Goal: Check status: Check status

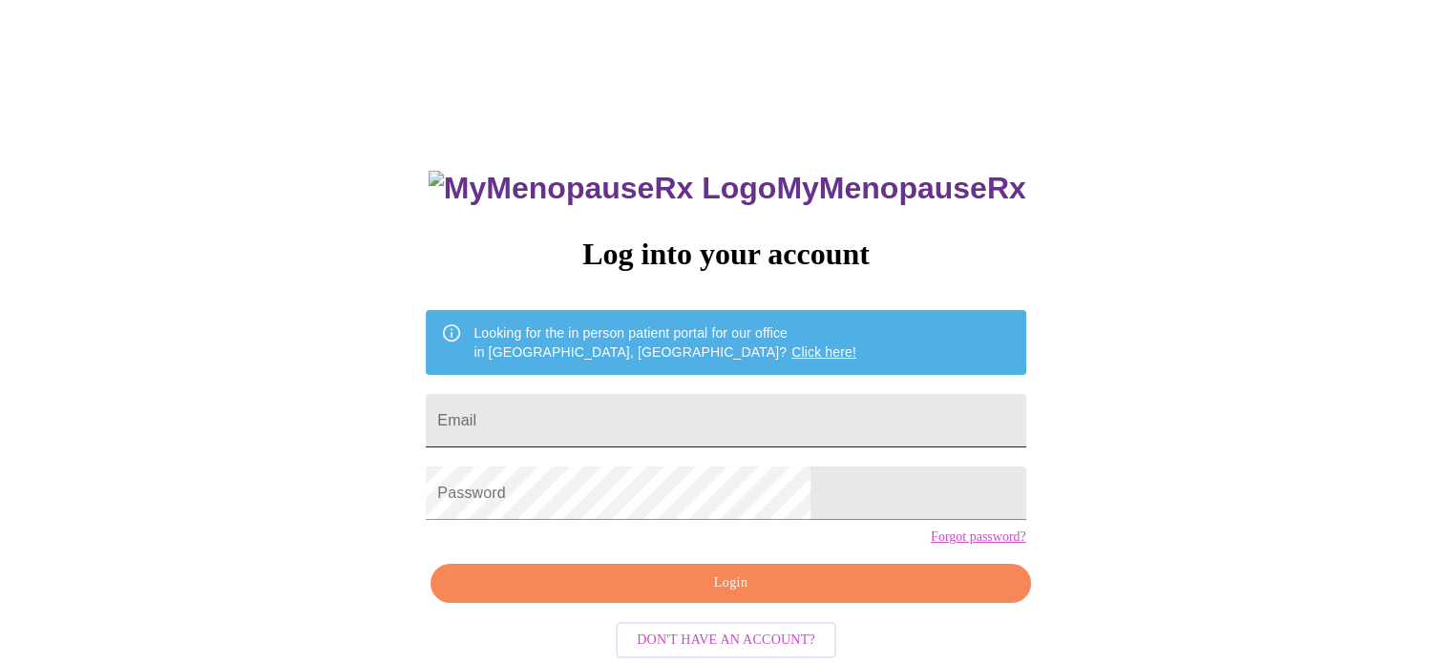
click at [835, 426] on input "Email" at bounding box center [725, 420] width 599 height 53
type input "[EMAIL_ADDRESS][DOMAIN_NAME]"
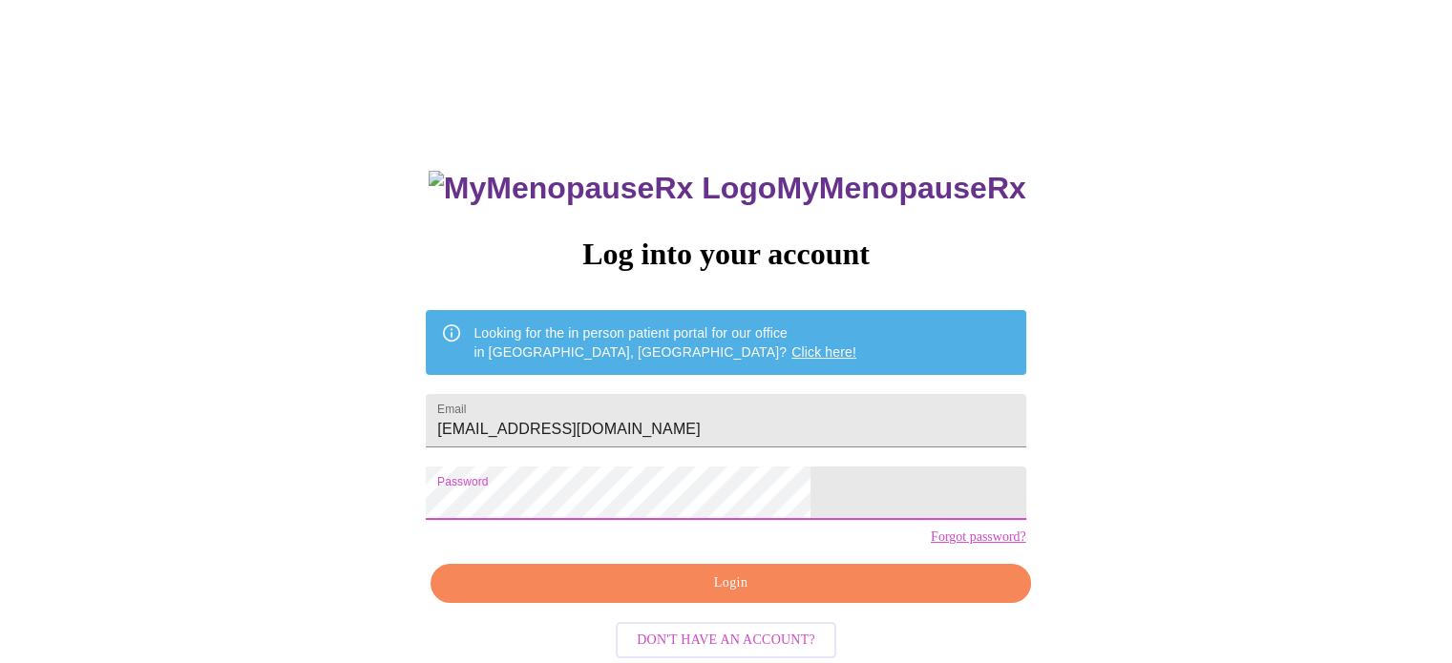
click at [727, 596] on span "Login" at bounding box center [730, 584] width 556 height 24
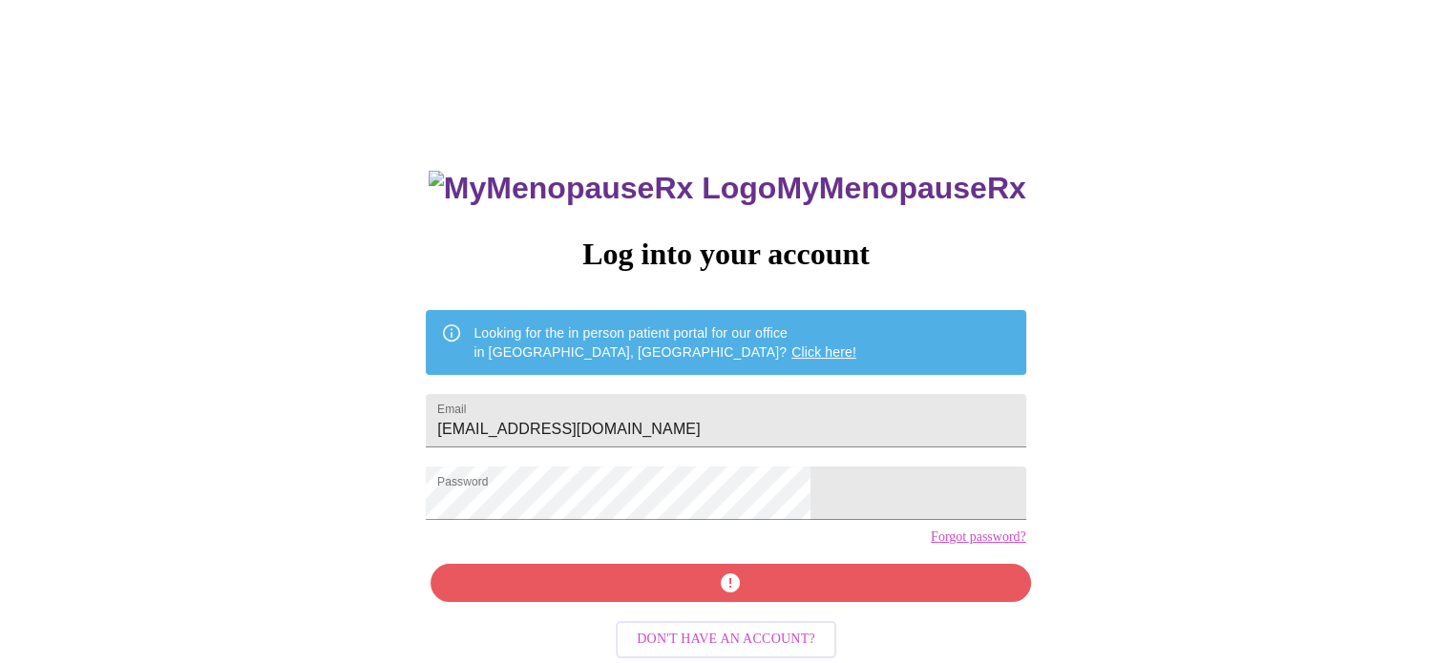
click at [731, 621] on div "MyMenopauseRx Log into your account Looking for the in person patient portal fo…" at bounding box center [726, 471] width 638 height 663
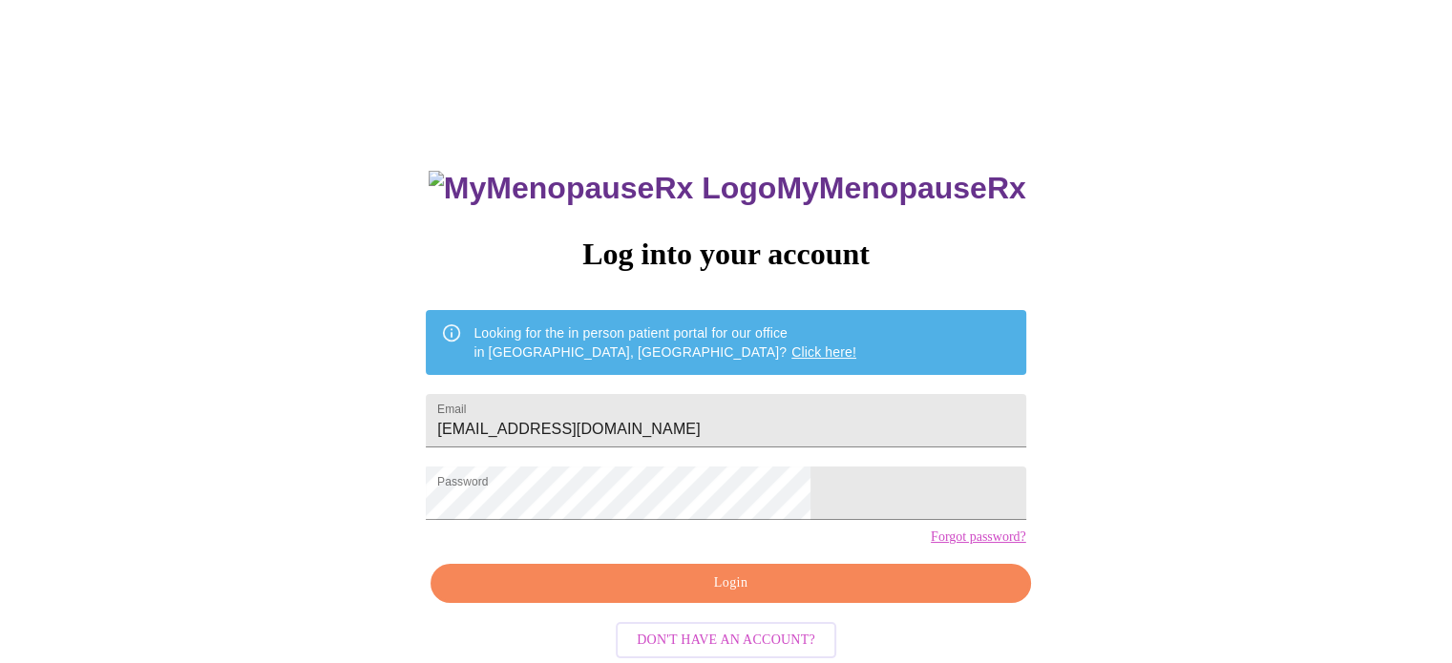
scroll to position [36, 0]
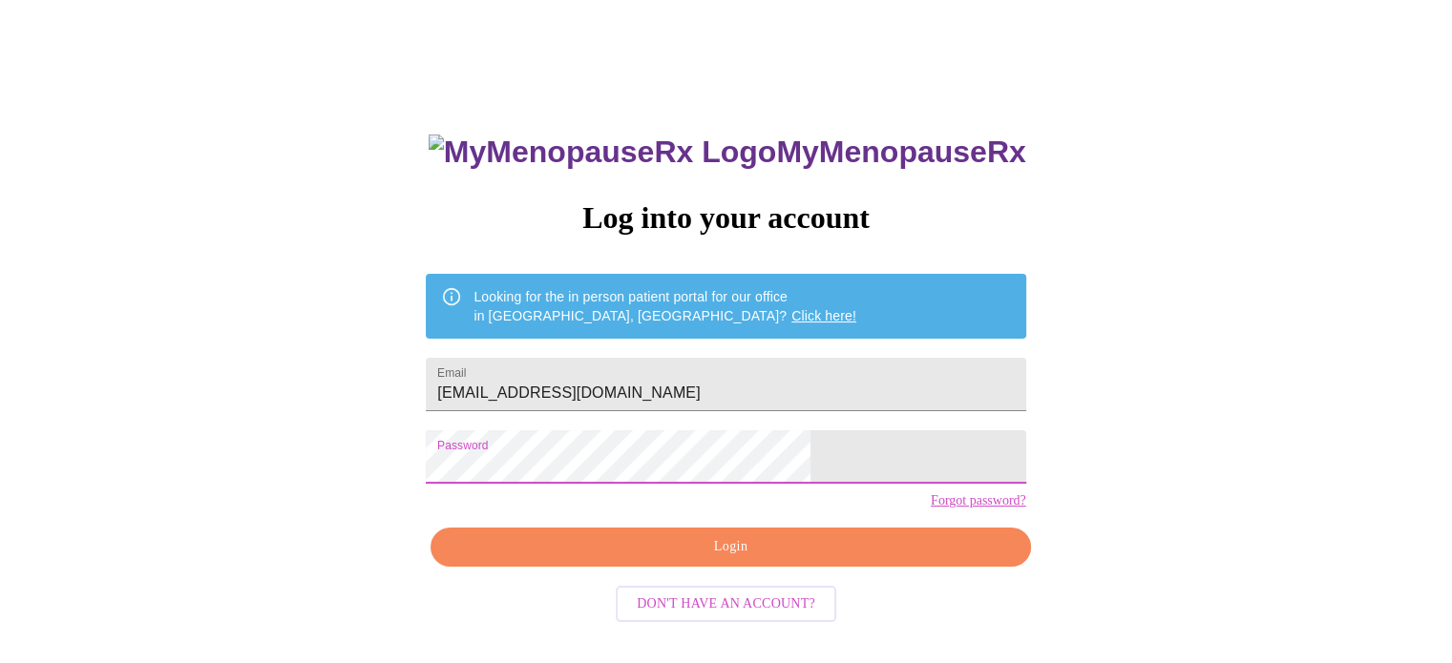
click at [620, 559] on span "Login" at bounding box center [730, 547] width 556 height 24
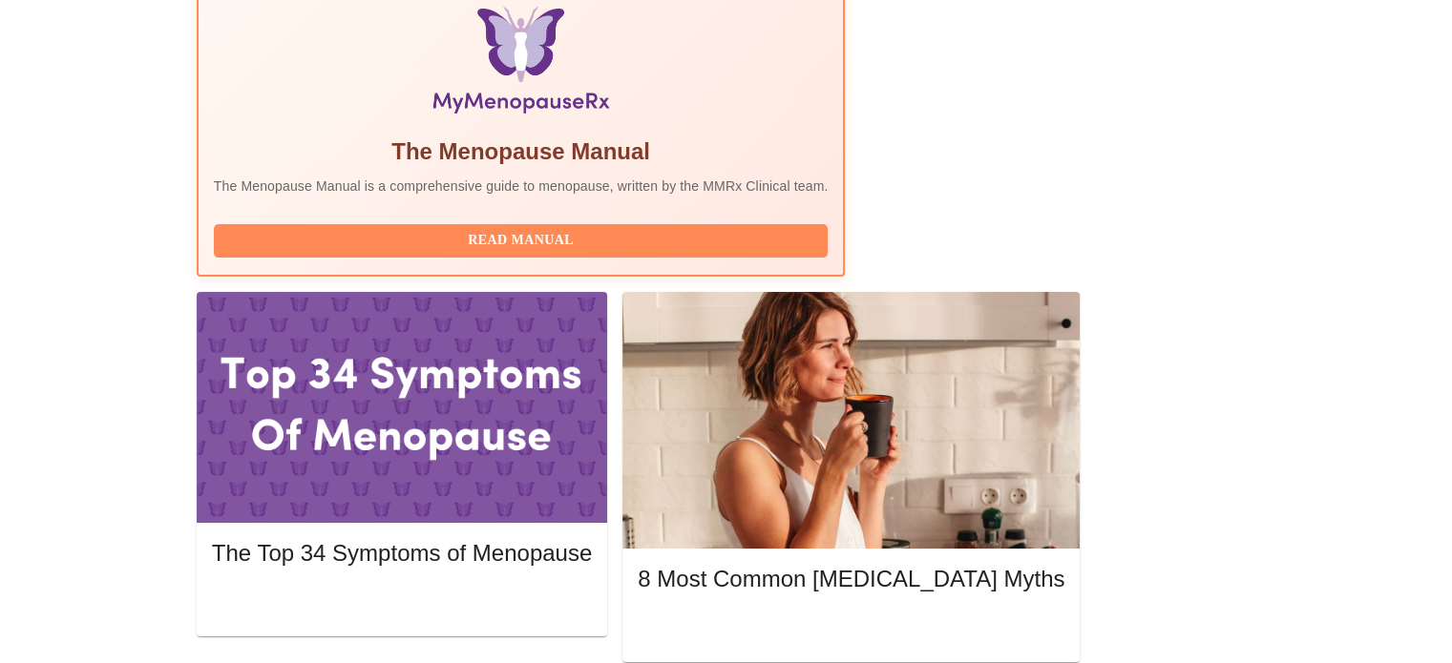
scroll to position [636, 0]
